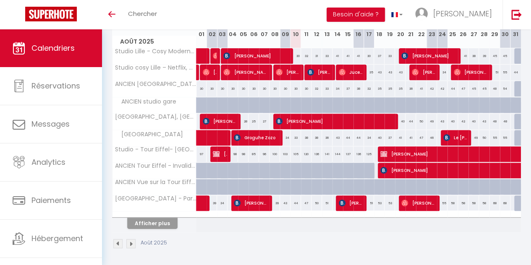
scroll to position [128, 0]
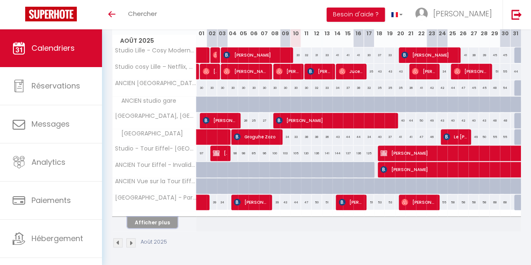
click at [136, 219] on button "Afficher plus" at bounding box center [152, 222] width 50 height 11
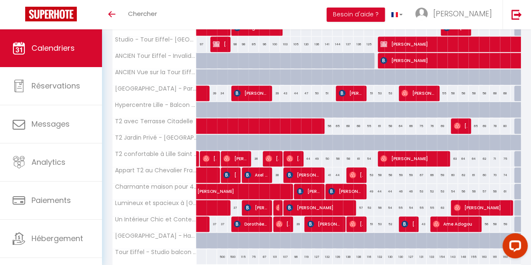
scroll to position [227, 0]
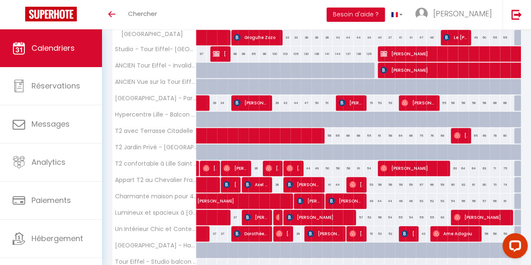
click at [294, 116] on div at bounding box center [299, 124] width 10 height 16
type input "67"
type input "Dim 10 Août 2025"
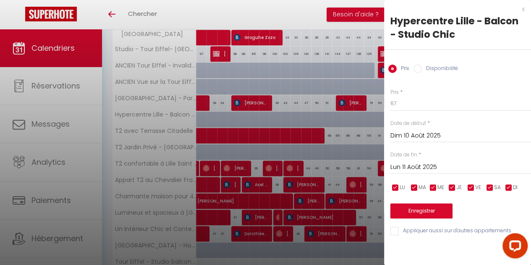
click at [417, 165] on input "Lun 11 Août 2025" at bounding box center [460, 167] width 141 height 11
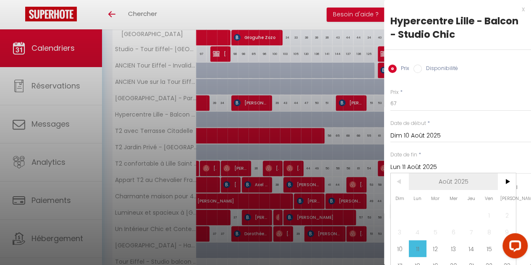
scroll to position [49, 0]
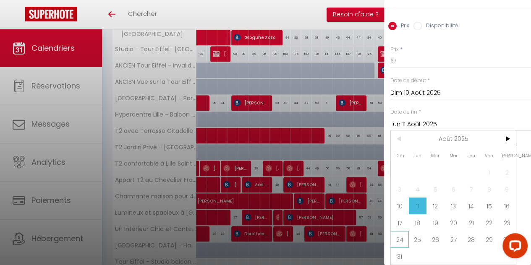
click at [405, 231] on span "24" at bounding box center [400, 239] width 18 height 17
type input "Dim 24 Août 2025"
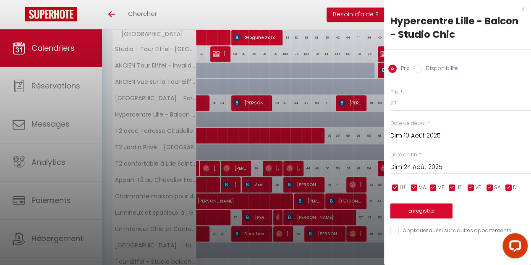
scroll to position [0, 0]
click at [417, 64] on div "Prix Disponibilité" at bounding box center [457, 64] width 147 height 28
click at [417, 69] on input "Disponibilité" at bounding box center [417, 69] width 8 height 8
radio input "true"
radio input "false"
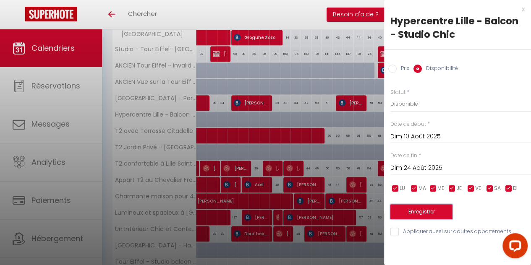
click at [417, 213] on button "Enregistrer" at bounding box center [421, 211] width 62 height 15
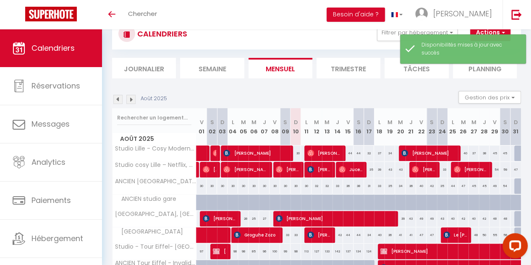
scroll to position [133, 0]
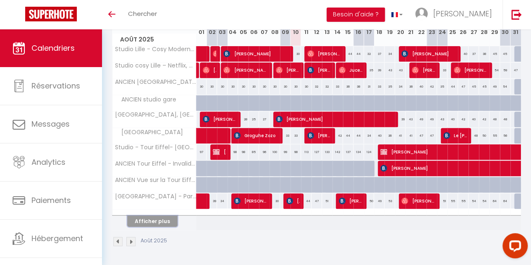
click at [153, 216] on button "Afficher plus" at bounding box center [152, 221] width 50 height 11
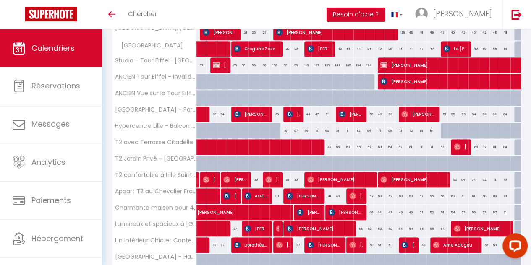
scroll to position [231, 0]
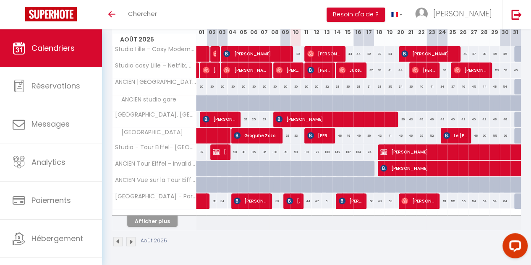
scroll to position [133, 0]
click at [143, 216] on button "Afficher plus" at bounding box center [152, 221] width 50 height 11
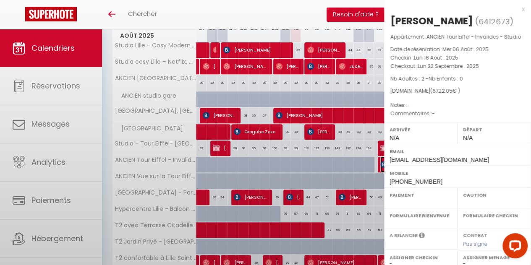
select select "OK"
select select "KO"
select select "0"
select select "1"
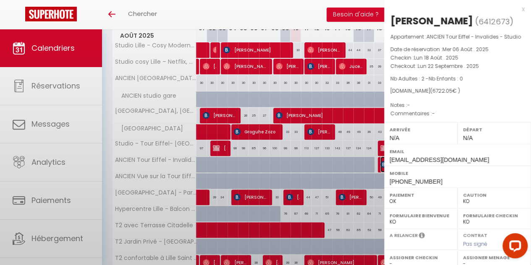
select select
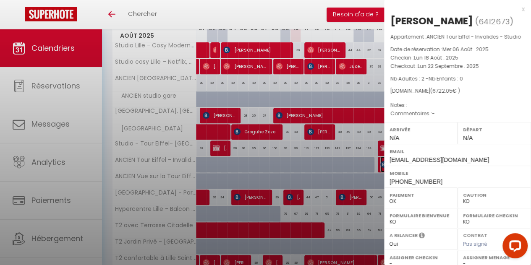
select select "42991"
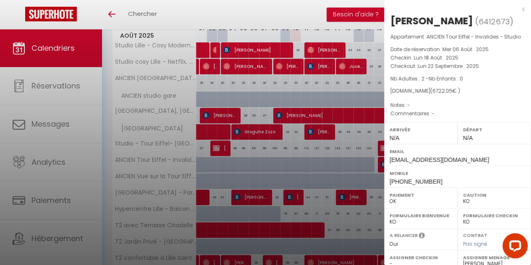
click at [312, 141] on div at bounding box center [265, 132] width 531 height 265
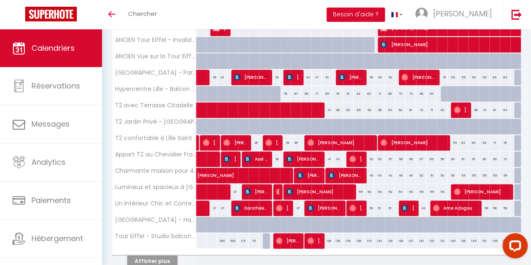
scroll to position [258, 0]
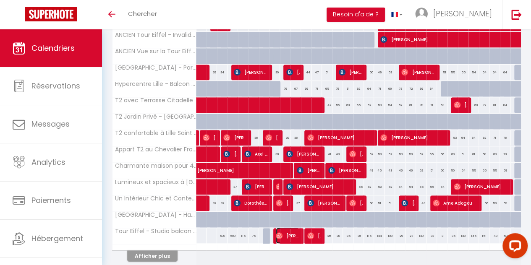
click at [289, 232] on span "[PERSON_NAME]" at bounding box center [287, 236] width 23 height 16
select select "OK"
select select "37870"
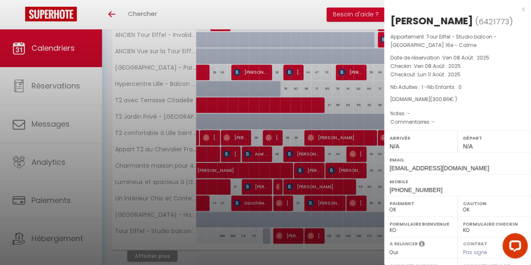
click at [277, 186] on div at bounding box center [265, 132] width 531 height 265
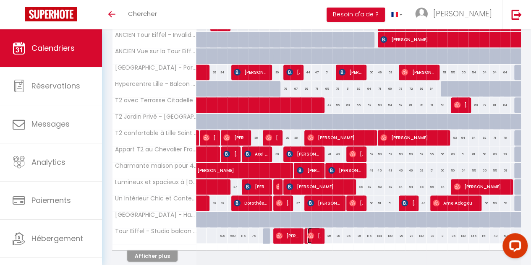
click at [313, 230] on span "[PERSON_NAME]" at bounding box center [313, 236] width 13 height 16
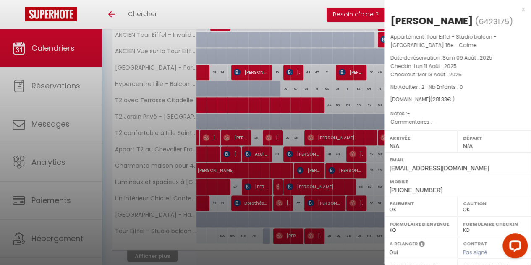
click at [178, 219] on div at bounding box center [265, 132] width 531 height 265
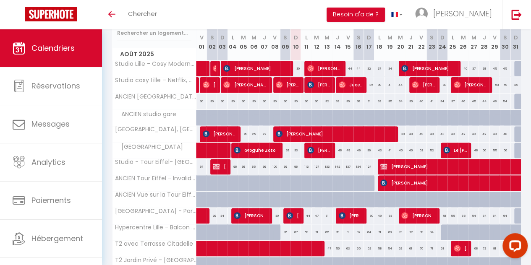
scroll to position [127, 0]
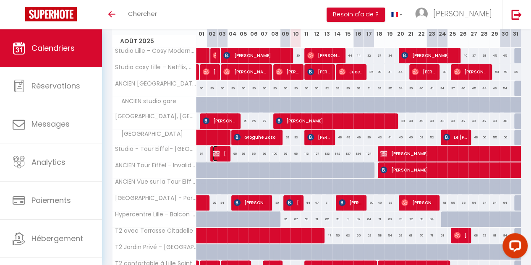
click at [217, 151] on img at bounding box center [216, 153] width 7 height 7
select select "KO"
select select "42991"
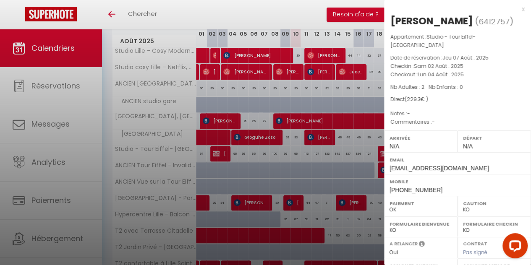
click at [276, 157] on div at bounding box center [265, 132] width 531 height 265
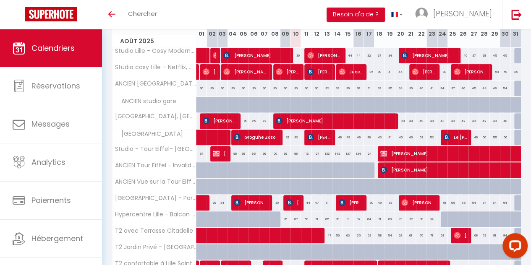
scroll to position [79, 0]
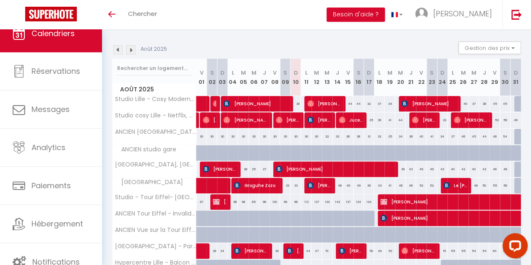
click at [132, 47] on img at bounding box center [130, 49] width 9 height 9
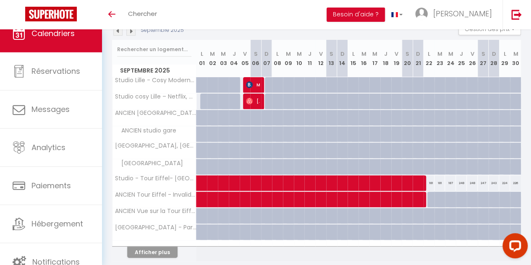
scroll to position [98, 0]
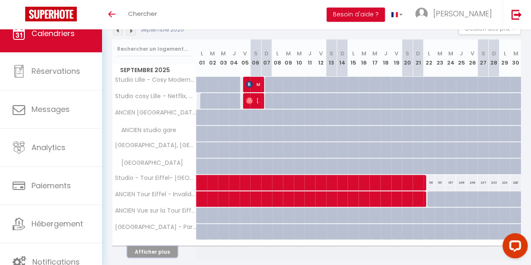
click at [169, 251] on button "Afficher plus" at bounding box center [152, 251] width 50 height 11
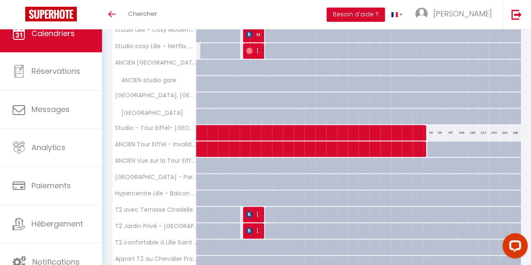
scroll to position [295, 0]
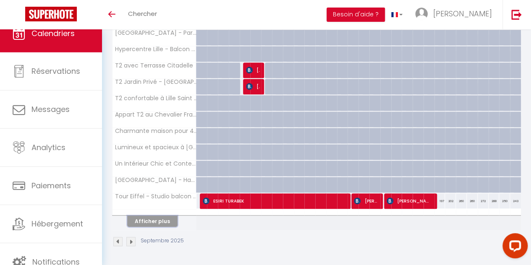
click at [167, 216] on button "Afficher plus" at bounding box center [152, 221] width 50 height 11
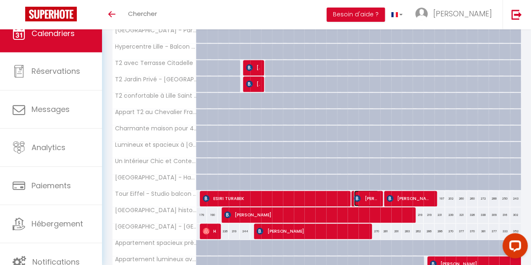
click at [364, 195] on span "Axel Podschwadek" at bounding box center [366, 198] width 24 height 16
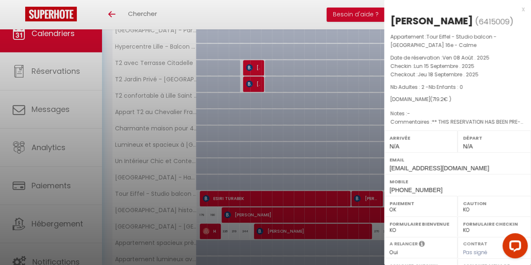
click at [284, 162] on div at bounding box center [265, 132] width 531 height 265
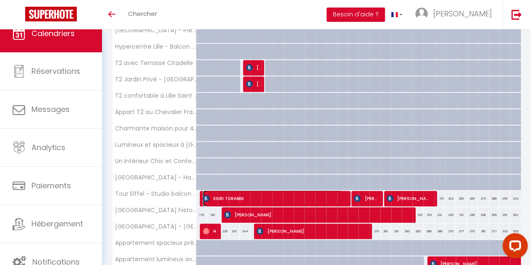
click at [248, 192] on span "ESIRI TURABEK" at bounding box center [273, 198] width 140 height 16
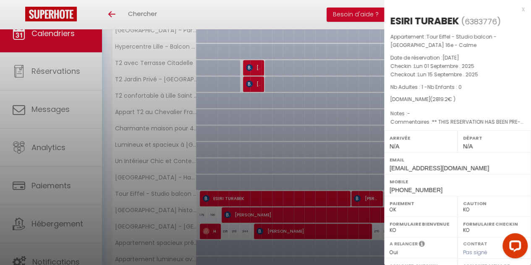
click at [334, 142] on div at bounding box center [265, 132] width 531 height 265
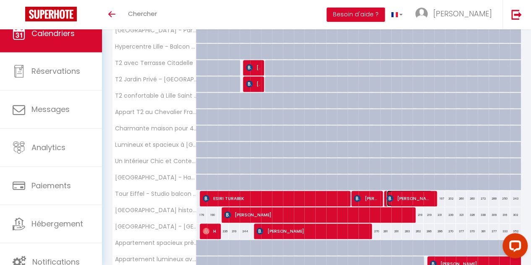
click at [397, 196] on span "Annamária Hajas" at bounding box center [408, 198] width 45 height 16
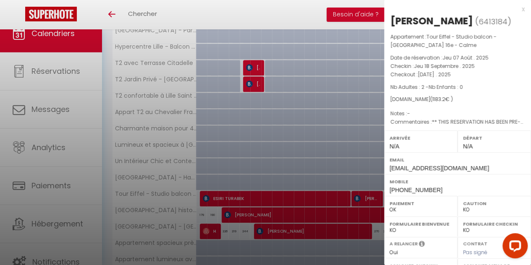
click at [276, 170] on div at bounding box center [265, 132] width 531 height 265
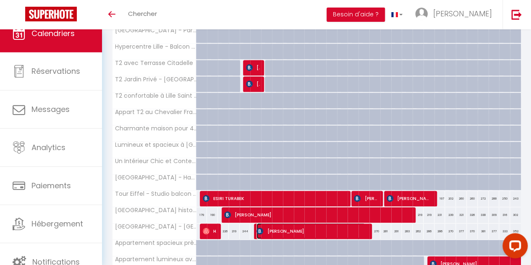
click at [309, 224] on span "Gaoussou Niare" at bounding box center [310, 231] width 108 height 16
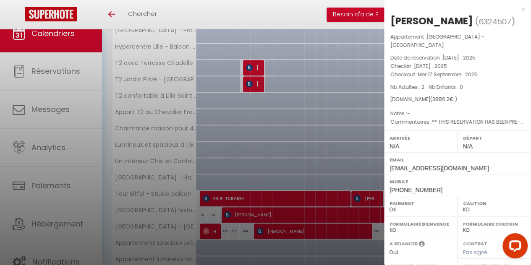
click at [262, 96] on div at bounding box center [265, 132] width 531 height 265
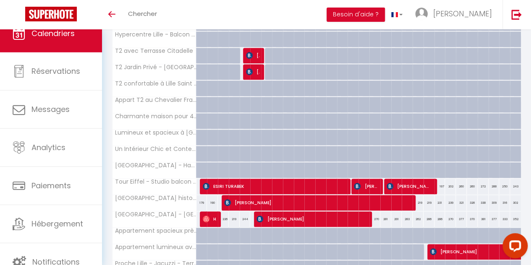
scroll to position [457, 0]
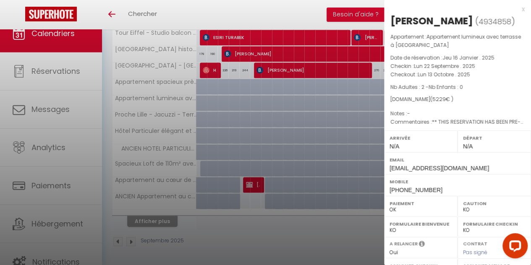
click at [280, 125] on div at bounding box center [265, 132] width 531 height 265
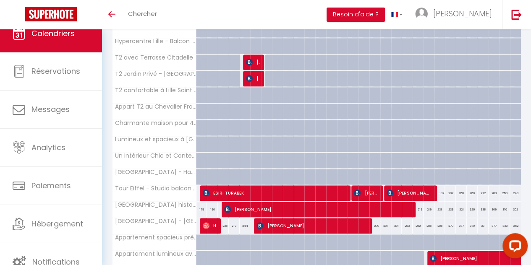
scroll to position [289, 0]
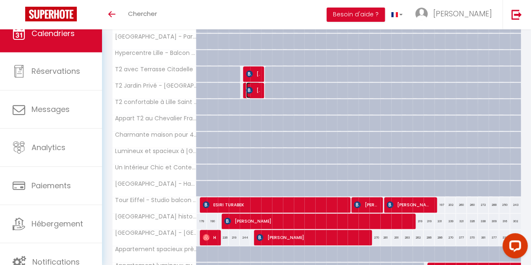
click at [248, 88] on img at bounding box center [249, 90] width 7 height 7
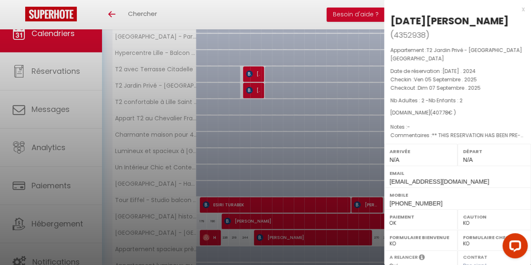
click at [307, 89] on div at bounding box center [265, 132] width 531 height 265
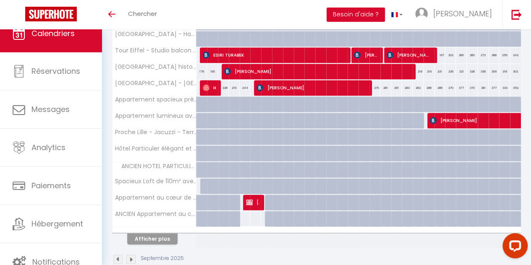
scroll to position [439, 0]
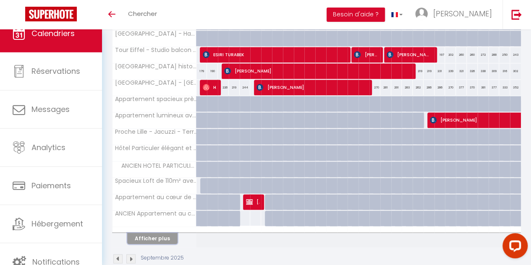
click at [154, 233] on button "Afficher plus" at bounding box center [152, 238] width 50 height 11
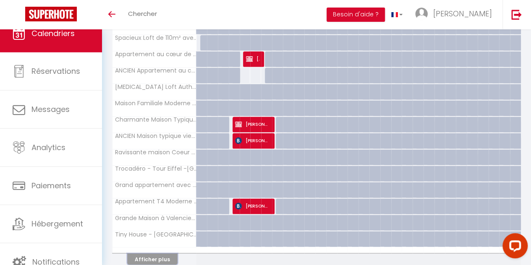
scroll to position [619, 0]
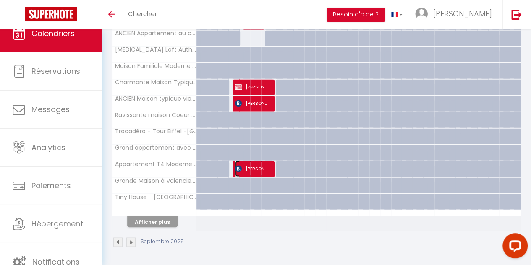
click at [257, 164] on span "Dominique Lonfier" at bounding box center [252, 169] width 35 height 16
select select "25191"
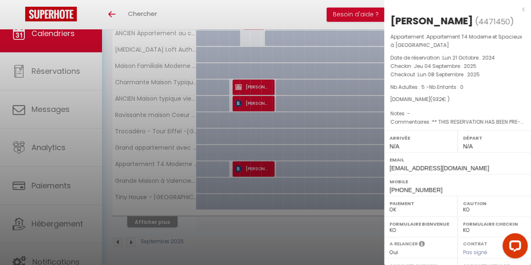
click at [212, 137] on div at bounding box center [265, 132] width 531 height 265
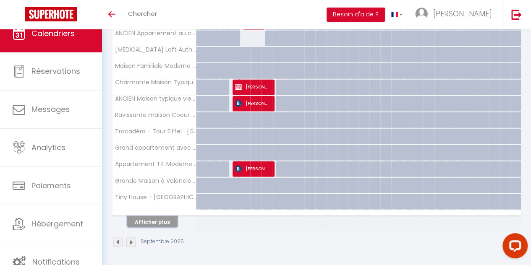
click at [160, 216] on button "Afficher plus" at bounding box center [152, 221] width 50 height 11
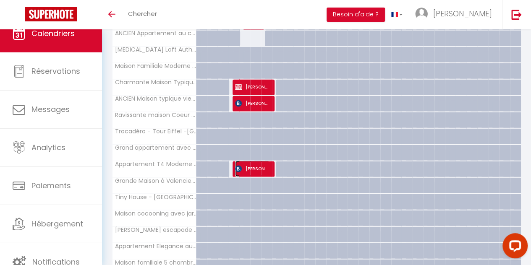
click at [249, 165] on span "Dominique Lonfier" at bounding box center [252, 169] width 35 height 16
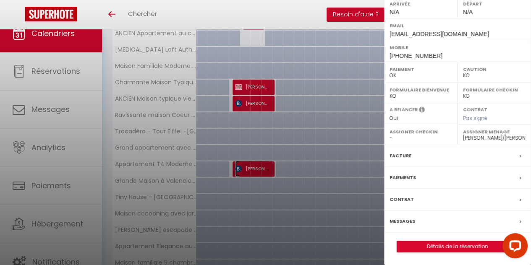
scroll to position [664, 0]
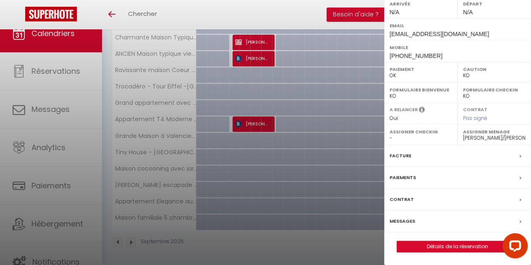
click at [346, 156] on div at bounding box center [265, 132] width 531 height 265
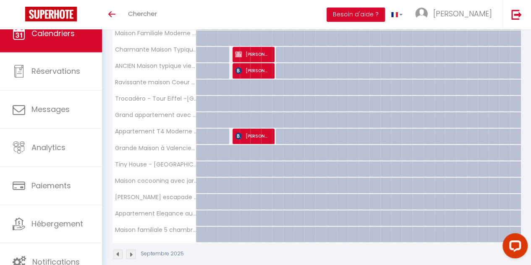
scroll to position [610, 0]
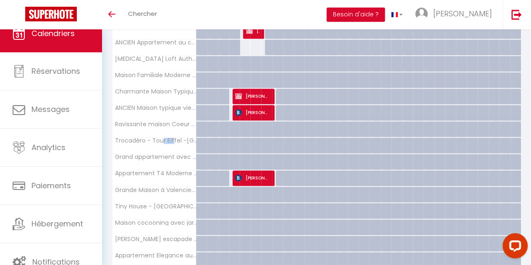
drag, startPoint x: 167, startPoint y: 133, endPoint x: 171, endPoint y: 139, distance: 6.8
click at [171, 139] on th "Trocadéro - Tour Eiffel -[GEOGRAPHIC_DATA] studio 16ᵉ" at bounding box center [154, 146] width 84 height 16
click at [233, 137] on span "Trocadéro - Tour Eiffel -[GEOGRAPHIC_DATA] studio 16ᵉ" at bounding box center [203, 138] width 169 height 10
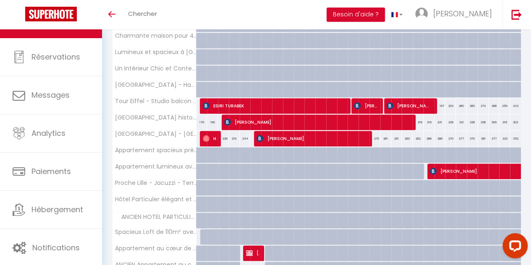
scroll to position [0, 0]
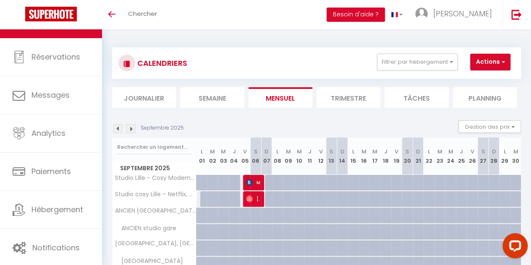
drag, startPoint x: 232, startPoint y: 161, endPoint x: 290, endPoint y: 164, distance: 57.2
click at [290, 164] on tr "Septembre 2025 L 01 M 02 M 03 J 04 V 05 S 06 D 07 L 08 M 09 M 10 J 11 V 12 S 13…" at bounding box center [316, 156] width 409 height 37
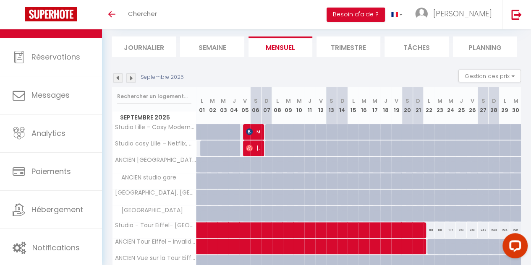
scroll to position [50, 0]
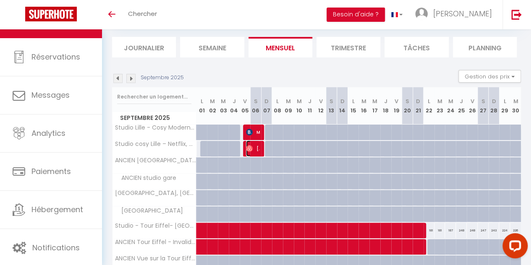
click at [251, 149] on img at bounding box center [249, 148] width 7 height 7
select select "OK"
select select "1"
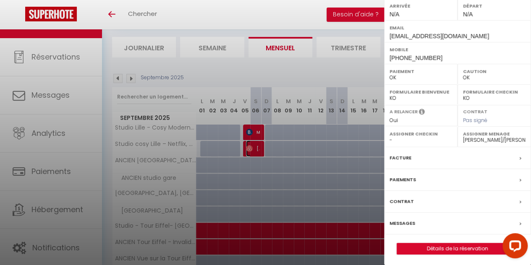
scroll to position [0, 0]
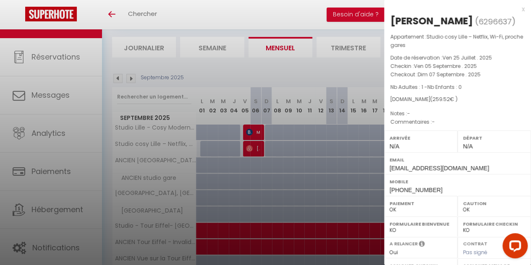
click at [276, 86] on div at bounding box center [265, 132] width 531 height 265
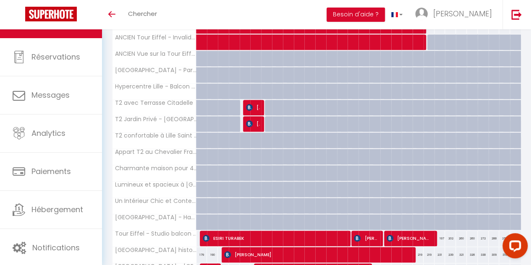
scroll to position [256, 0]
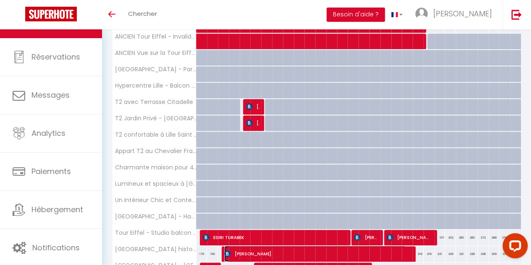
click at [343, 246] on span "Dmitrii Kraiushkin" at bounding box center [315, 254] width 182 height 16
select select "KO"
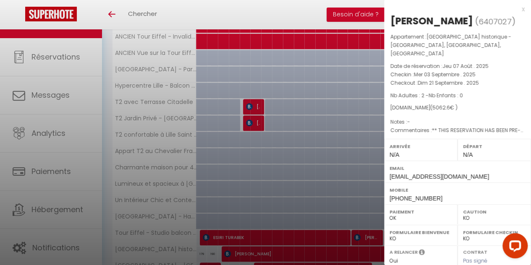
click at [289, 187] on div at bounding box center [265, 132] width 531 height 265
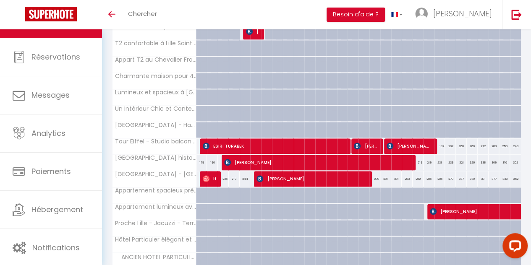
scroll to position [350, 0]
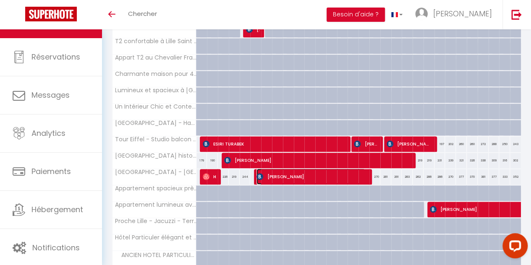
click at [271, 173] on span "Gaoussou Niare" at bounding box center [310, 177] width 108 height 16
select select "49296"
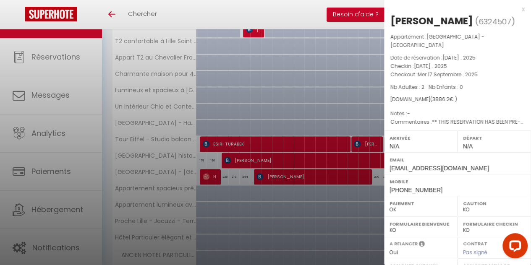
click at [196, 161] on div at bounding box center [265, 132] width 531 height 265
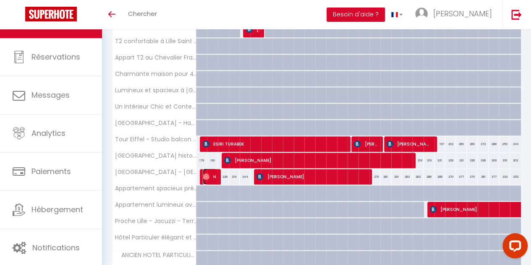
click at [210, 169] on span "Hinako Penk" at bounding box center [210, 177] width 14 height 16
select select "OK"
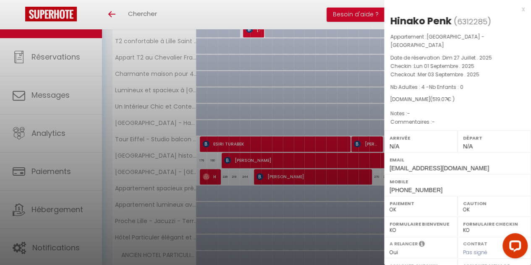
click at [271, 79] on div at bounding box center [265, 132] width 531 height 265
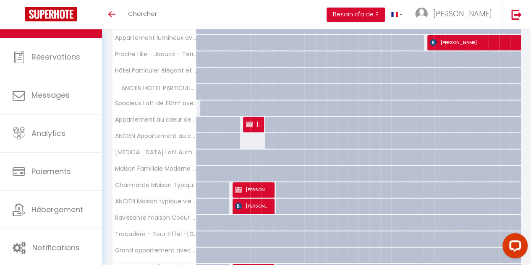
scroll to position [514, 0]
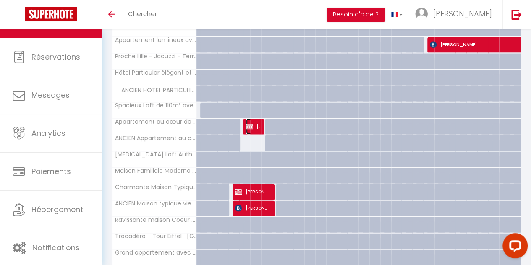
click at [251, 123] on img at bounding box center [249, 126] width 7 height 7
select select "25191"
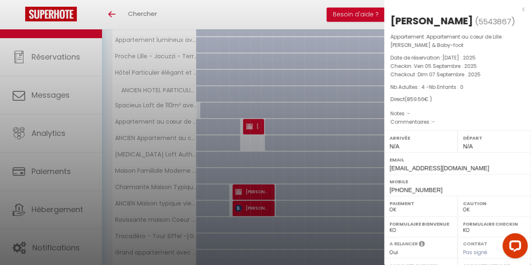
click at [285, 130] on div at bounding box center [265, 132] width 531 height 265
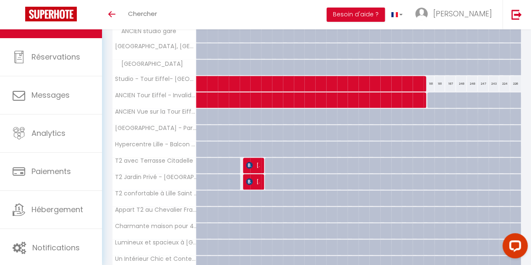
scroll to position [201, 0]
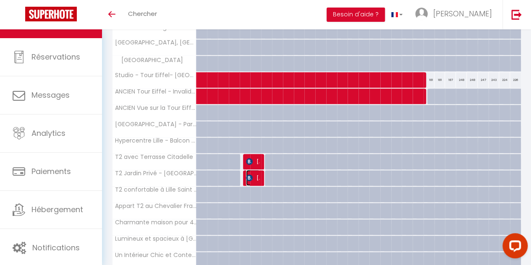
click at [253, 175] on span "Lucia Schuddeboom" at bounding box center [253, 178] width 14 height 16
select select "KO"
select select "22677"
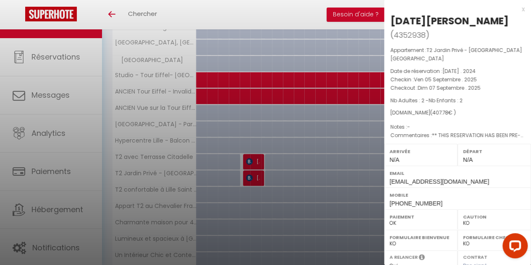
click at [344, 126] on div at bounding box center [265, 132] width 531 height 265
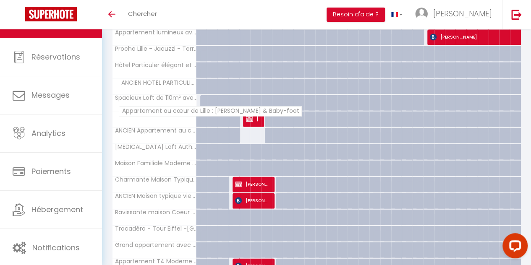
scroll to position [526, 0]
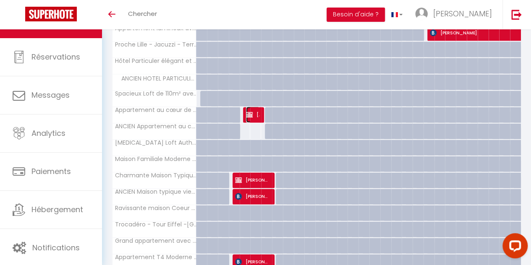
click at [256, 107] on span "Patricia Barré" at bounding box center [253, 115] width 14 height 16
select select "OK"
select select "25191"
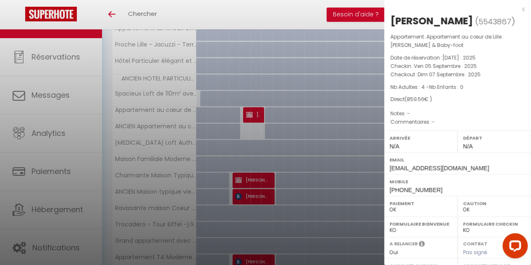
click at [292, 130] on div at bounding box center [265, 132] width 531 height 265
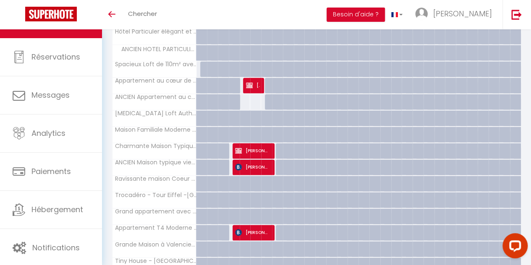
scroll to position [553, 0]
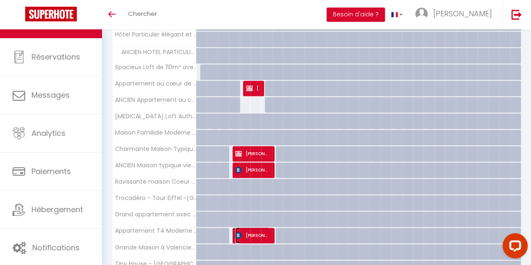
click at [261, 234] on span "Dominique Lonfier" at bounding box center [252, 235] width 35 height 16
select select "KO"
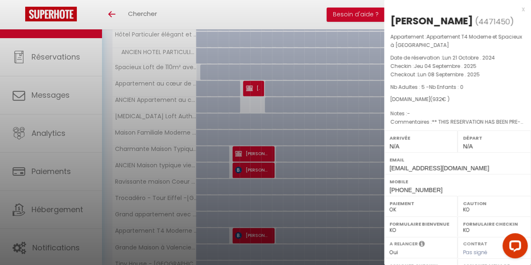
click at [186, 189] on div at bounding box center [265, 132] width 531 height 265
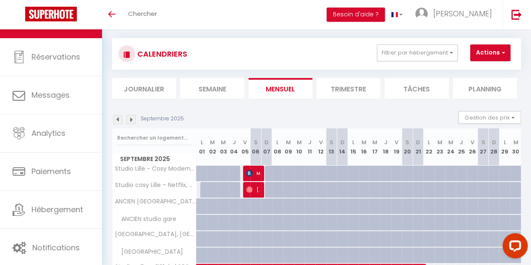
scroll to position [0, 0]
